Goal: Task Accomplishment & Management: Manage account settings

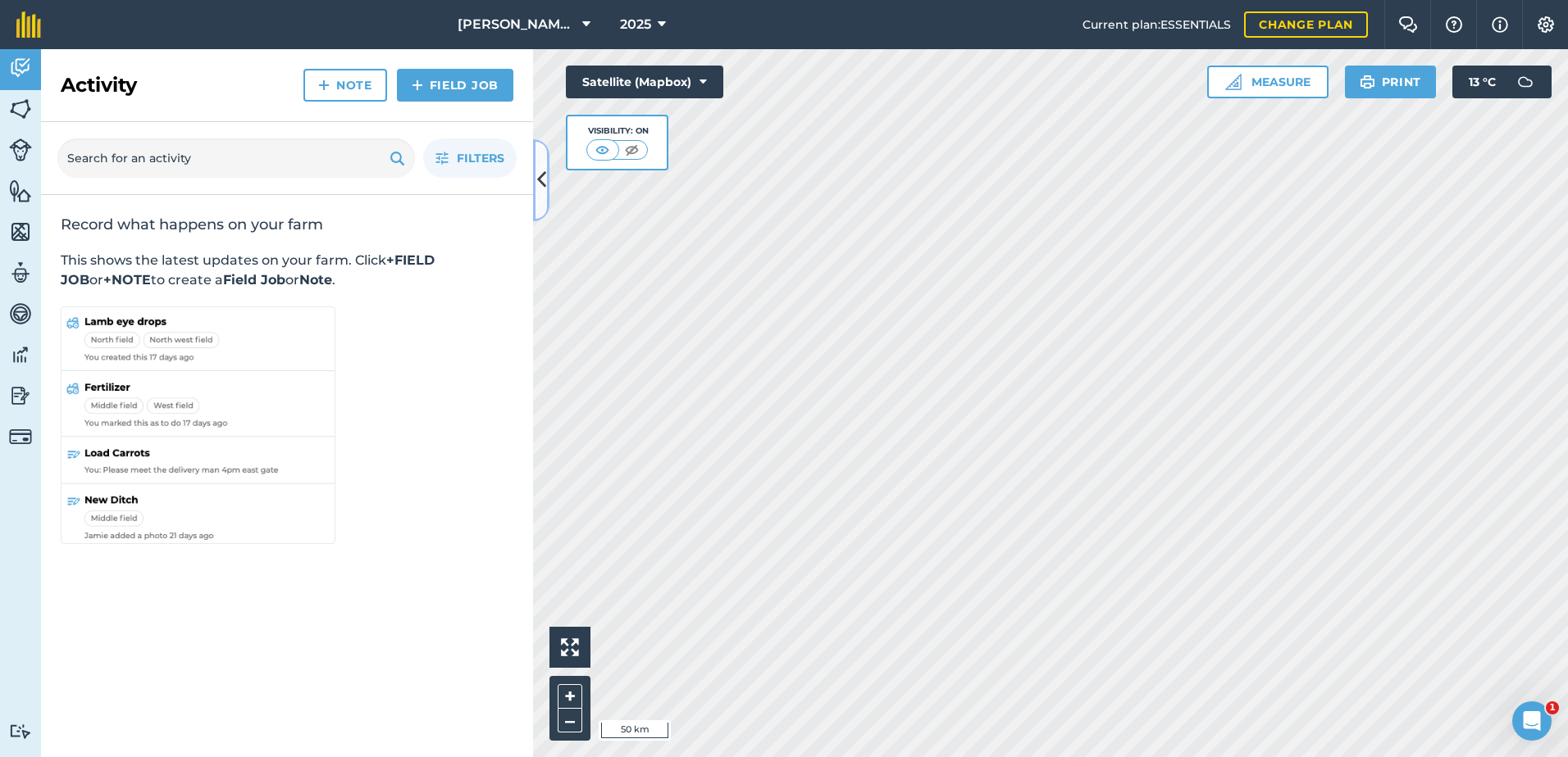
click at [542, 203] on button at bounding box center [541, 180] width 17 height 82
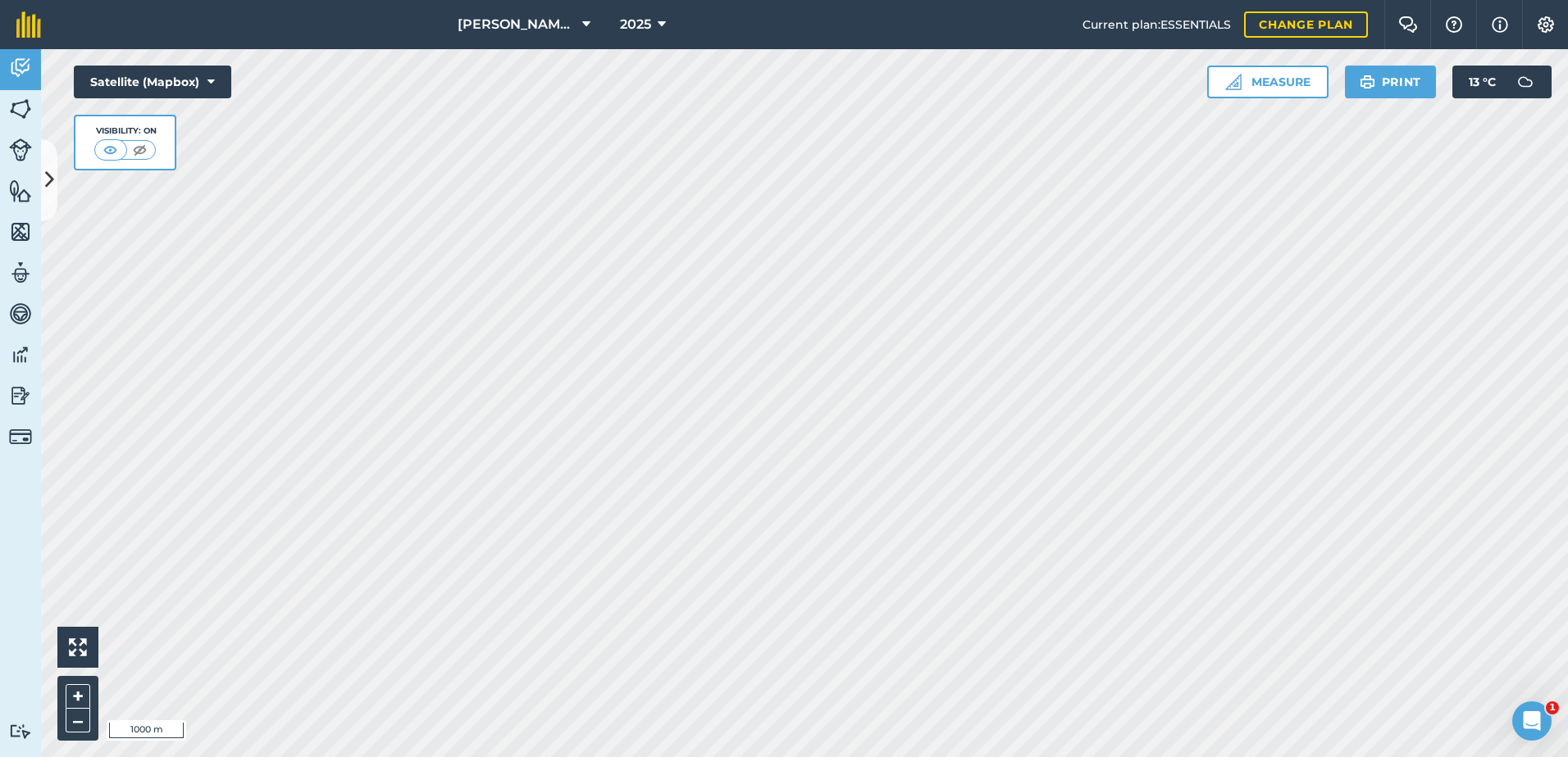
click at [721, 757] on html "[PERSON_NAME] ASAHI PADDOCKS 2025 Current plan : ESSENTIALS Change plan Farm Ch…" at bounding box center [784, 378] width 1568 height 757
click at [23, 110] on img at bounding box center [20, 109] width 23 height 25
click at [49, 180] on icon at bounding box center [50, 179] width 9 height 29
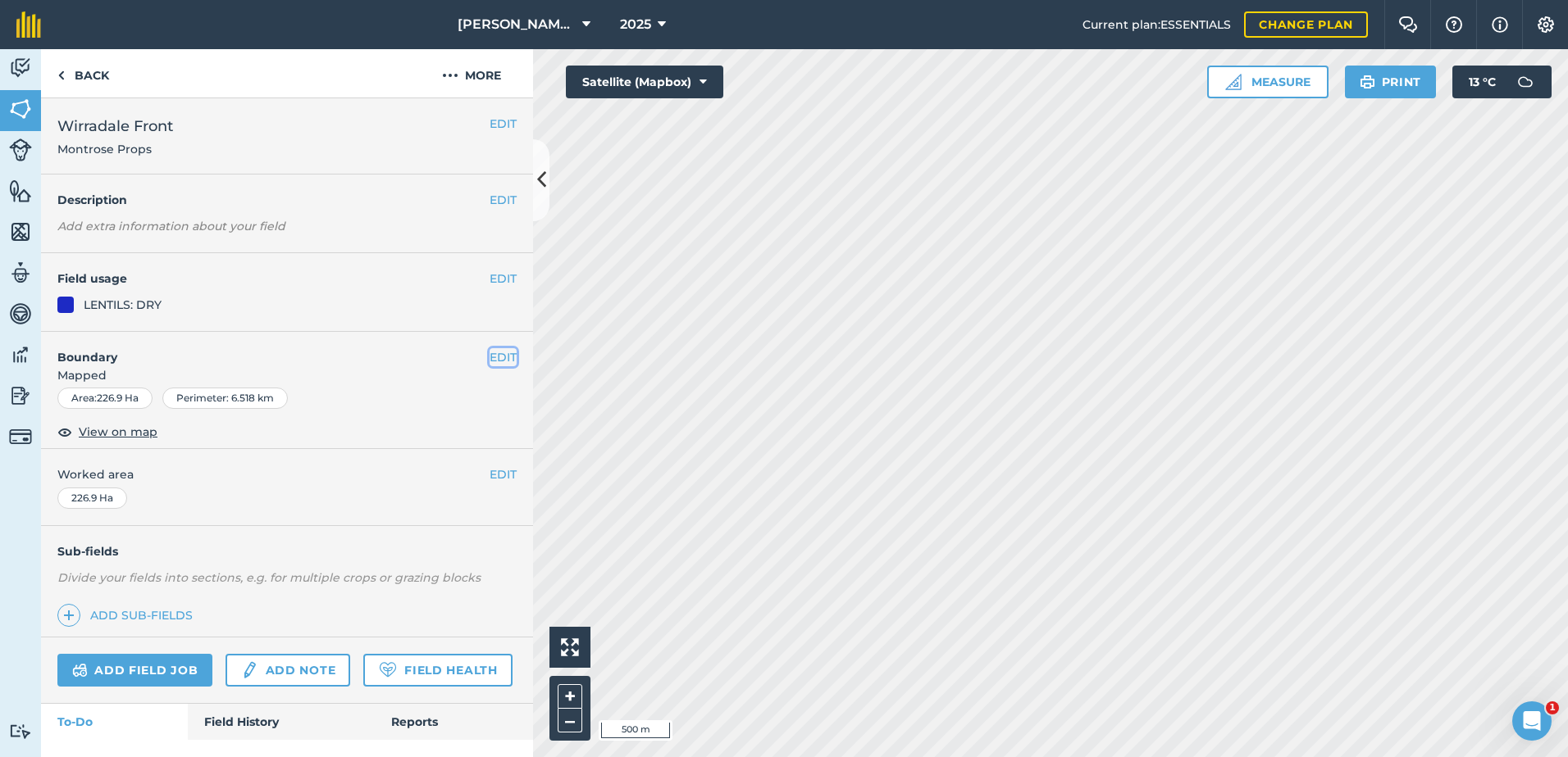
click at [493, 364] on button "EDIT" at bounding box center [503, 357] width 27 height 18
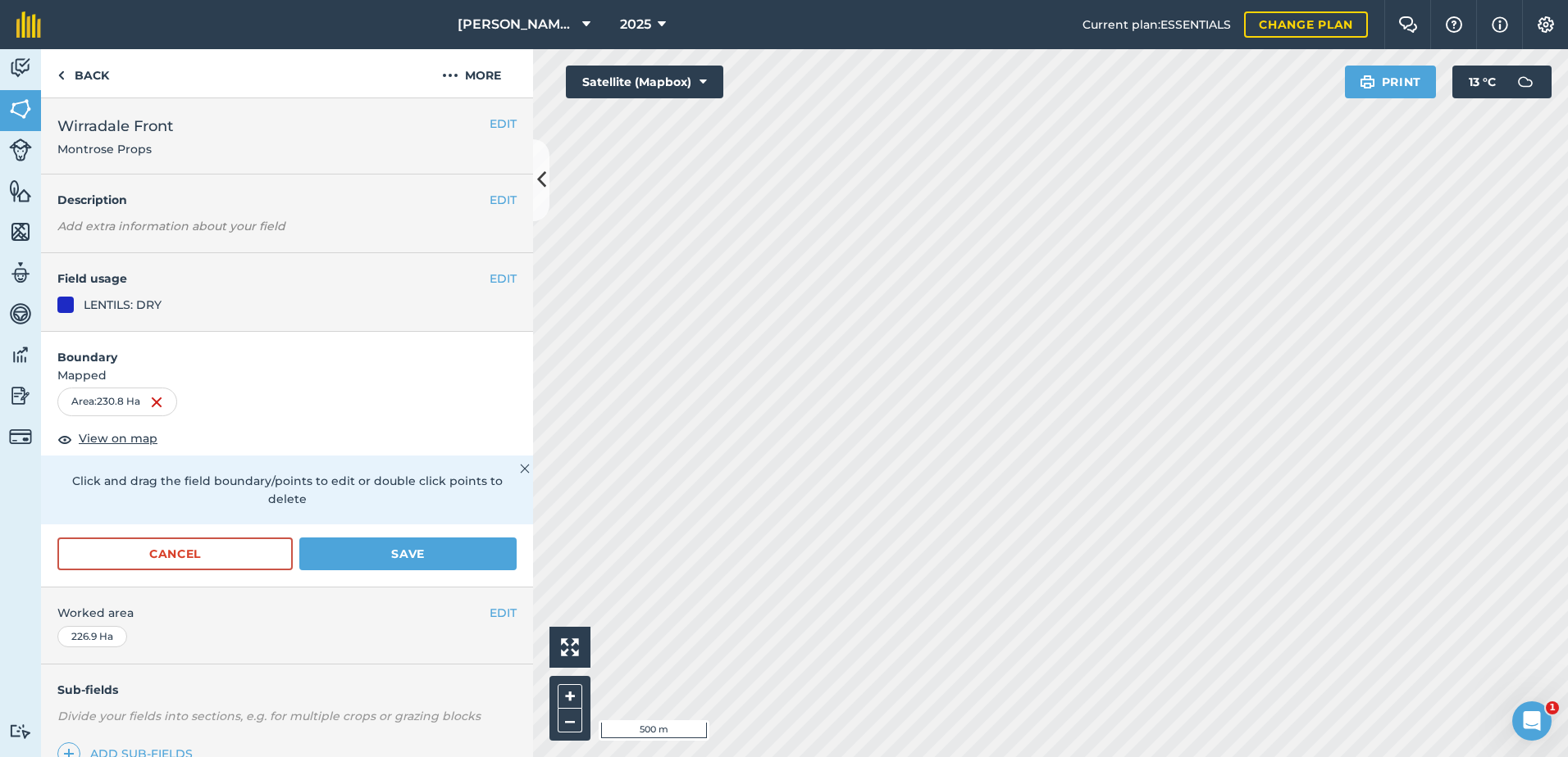
click at [230, 315] on div "EDIT Field usage LENTILS: DRY" at bounding box center [287, 292] width 492 height 79
click at [490, 275] on button "EDIT" at bounding box center [503, 278] width 27 height 18
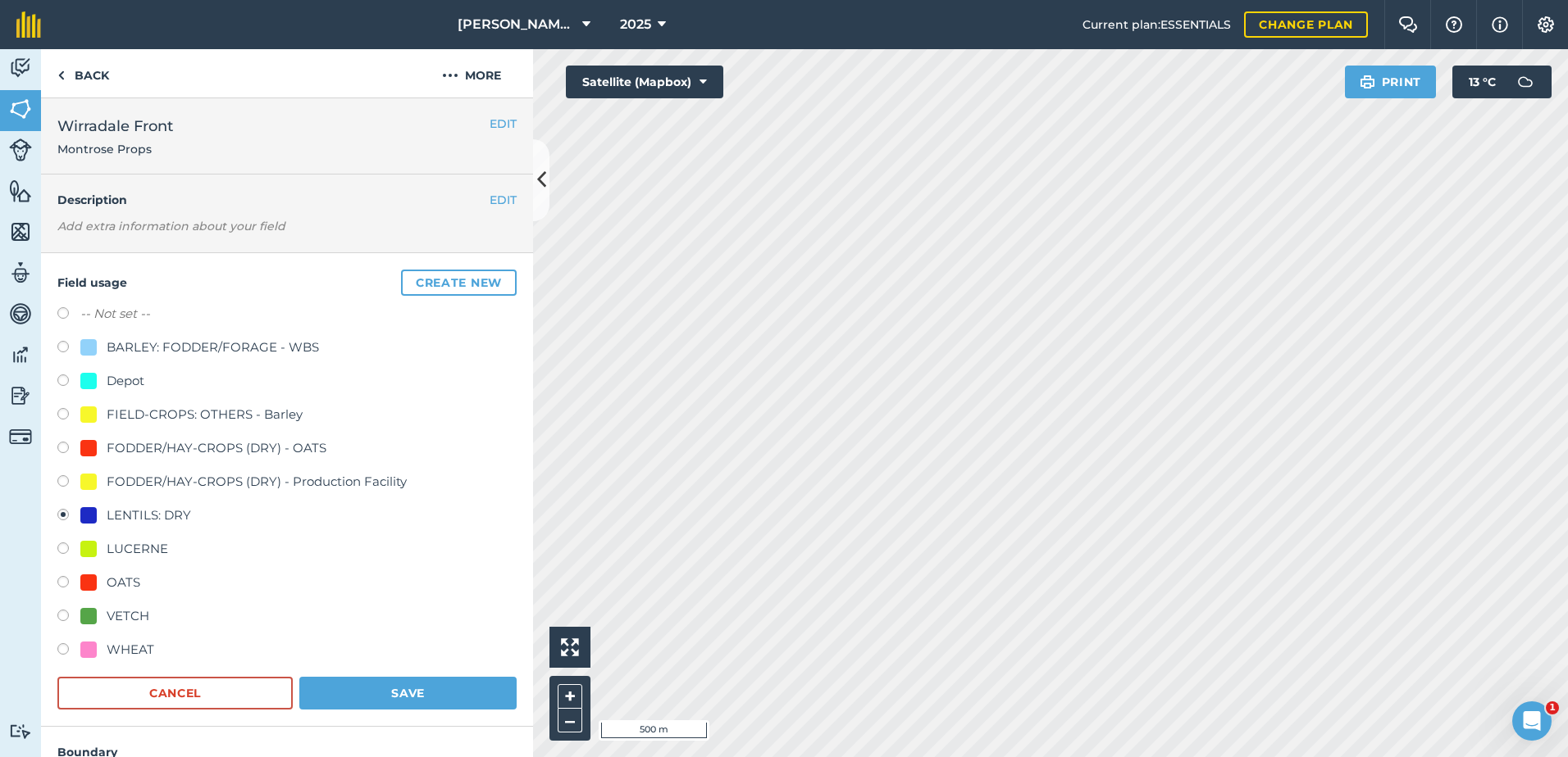
click at [60, 313] on label at bounding box center [69, 315] width 23 height 17
radio input "true"
radio input "false"
click at [482, 473] on div "FODDER/HAY-CROPS (DRY) - Production Facility" at bounding box center [287, 484] width 459 height 24
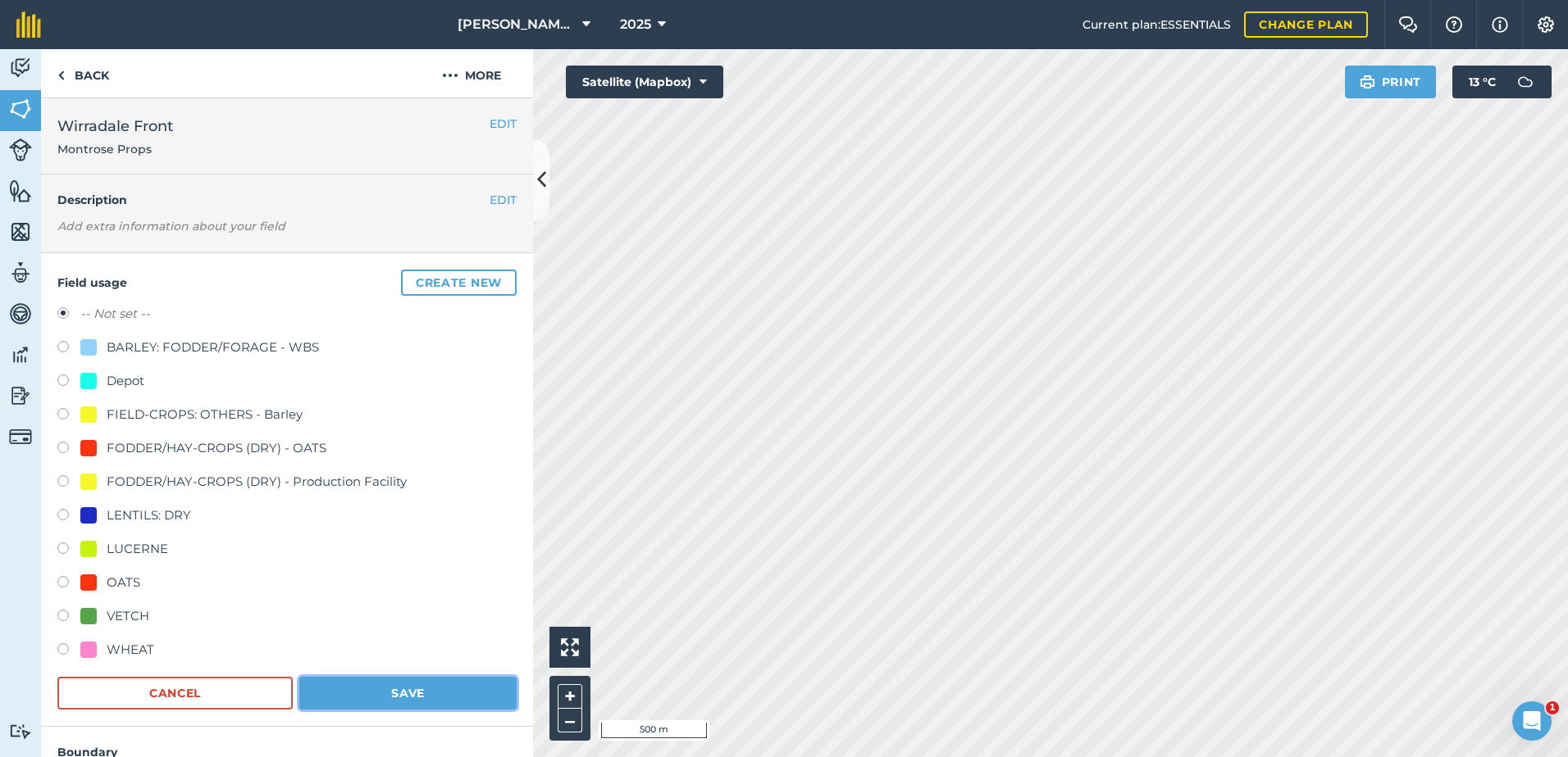
click at [397, 694] on button "Save" at bounding box center [408, 693] width 217 height 32
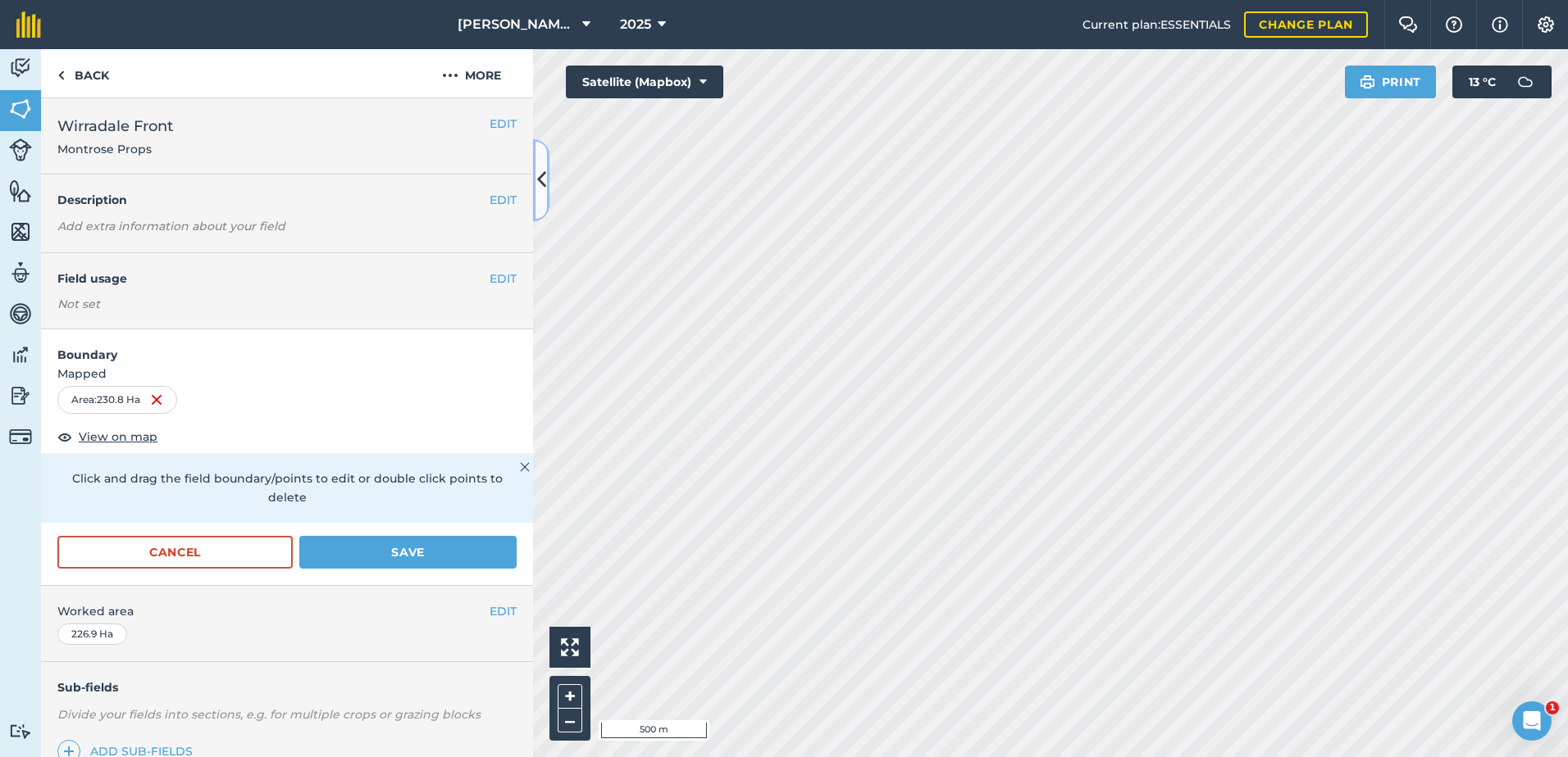
click at [538, 189] on icon at bounding box center [542, 179] width 9 height 29
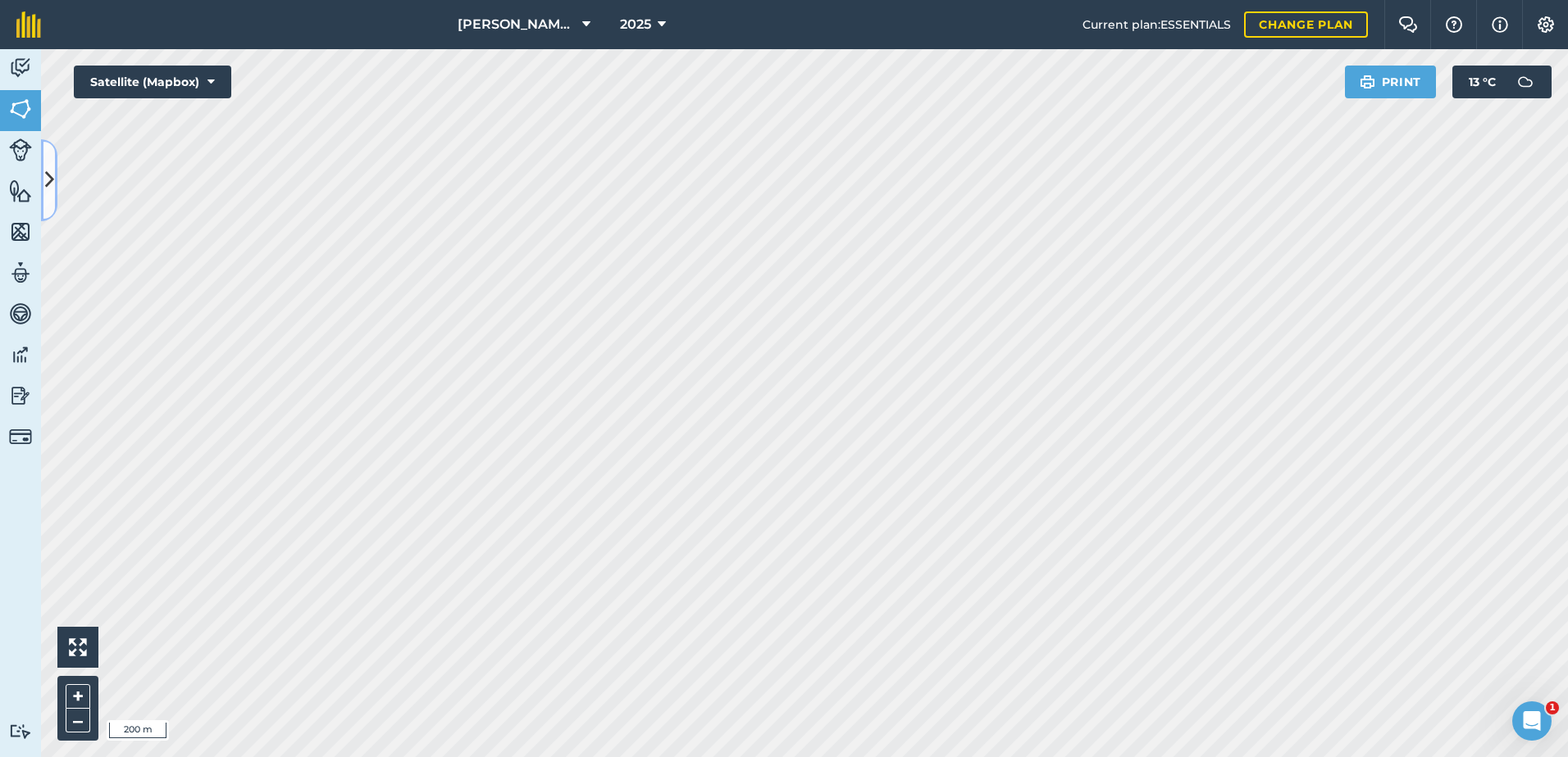
click at [50, 177] on icon at bounding box center [50, 179] width 9 height 29
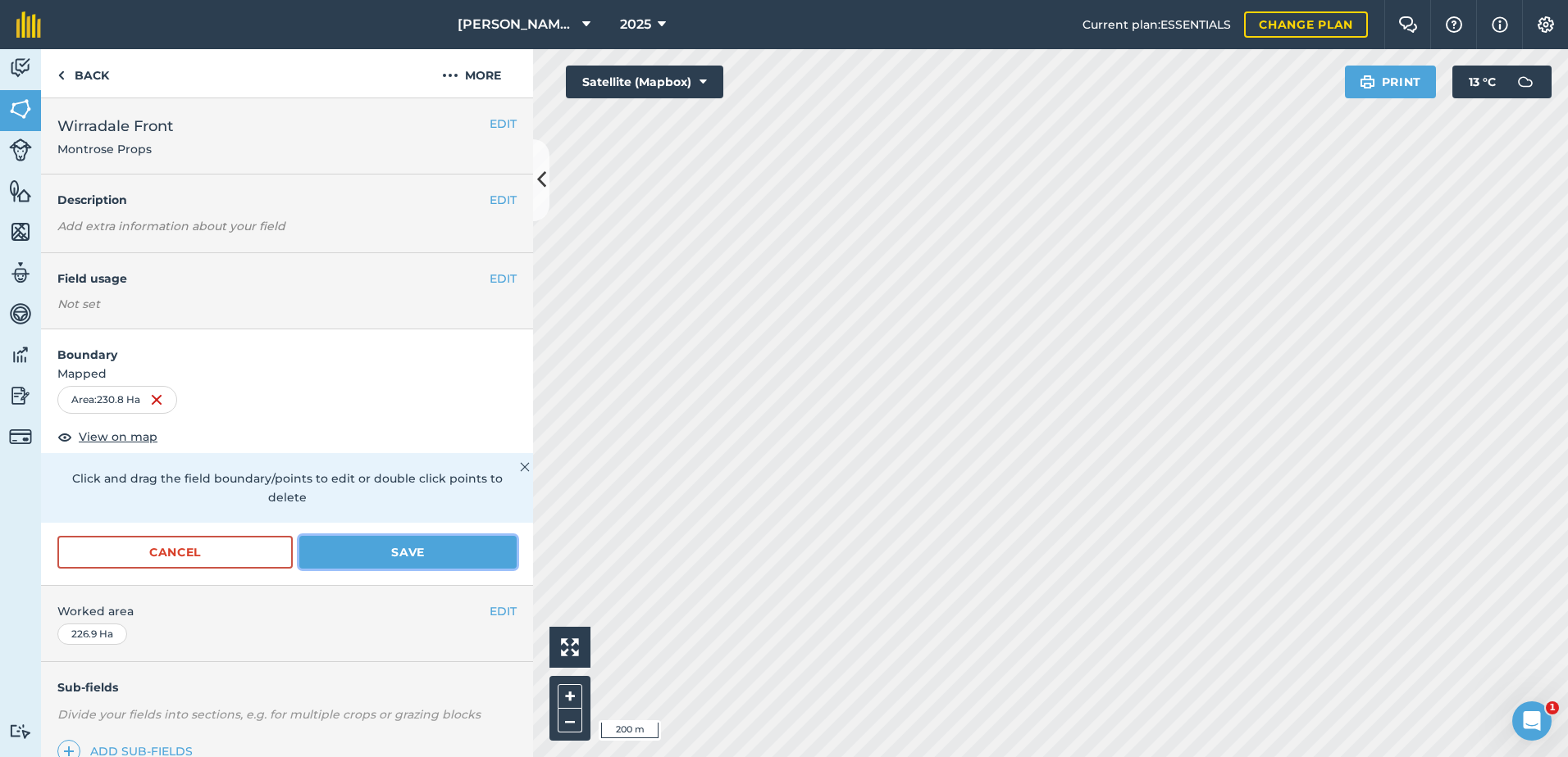
click at [385, 545] on button "Save" at bounding box center [408, 552] width 217 height 32
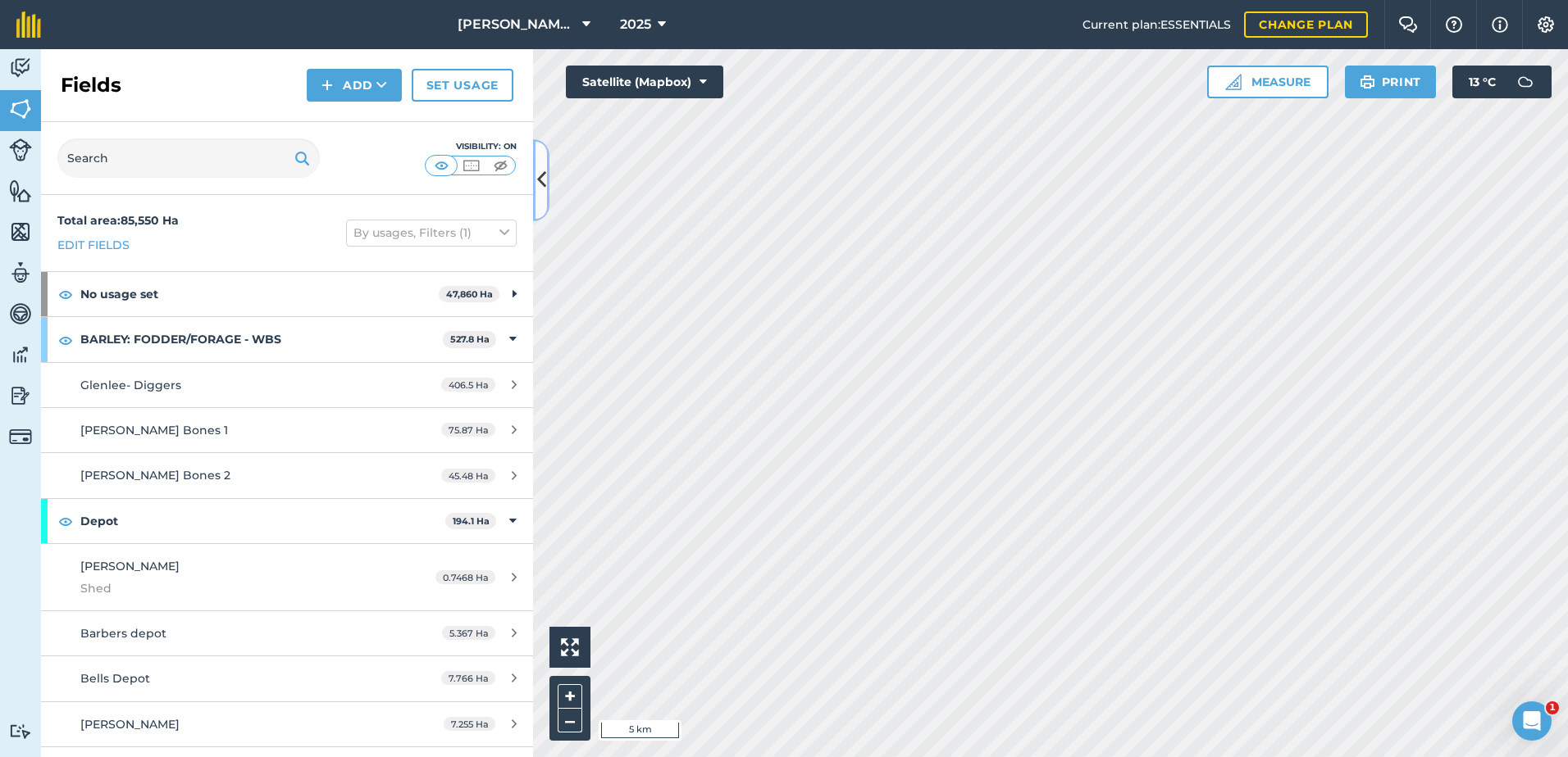
click at [541, 174] on icon at bounding box center [542, 179] width 9 height 29
